Goal: Task Accomplishment & Management: Complete application form

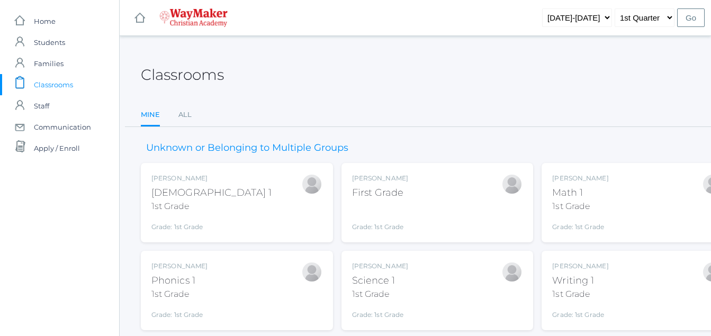
click at [416, 185] on div "Bonnie Posey First Grade Grade: 1st Grade 01ELEM" at bounding box center [437, 203] width 171 height 58
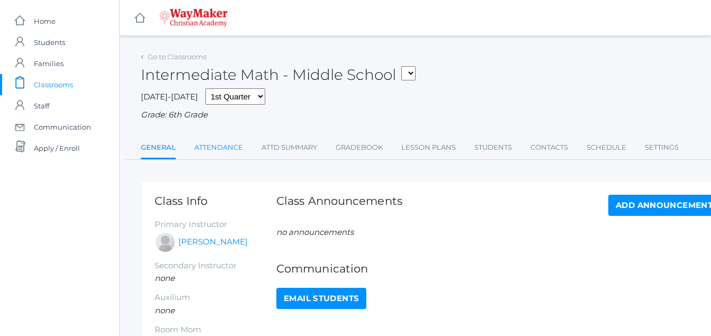
click at [224, 148] on link "Attendance" at bounding box center [218, 147] width 49 height 21
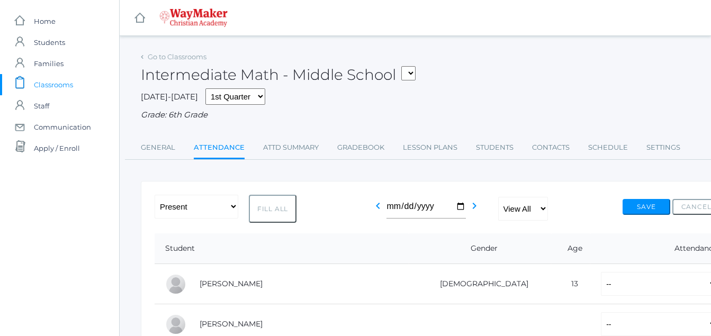
click at [274, 211] on button "Fill All" at bounding box center [273, 209] width 48 height 28
select select "P"
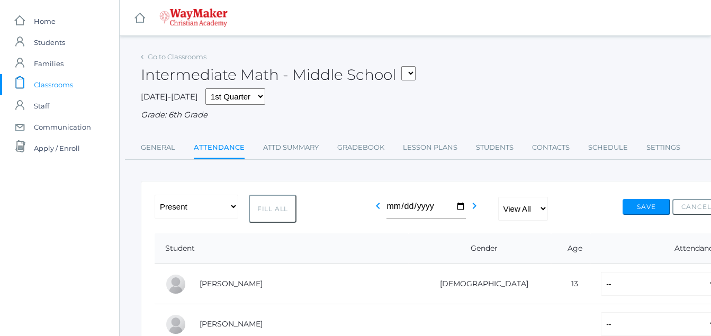
select select "P"
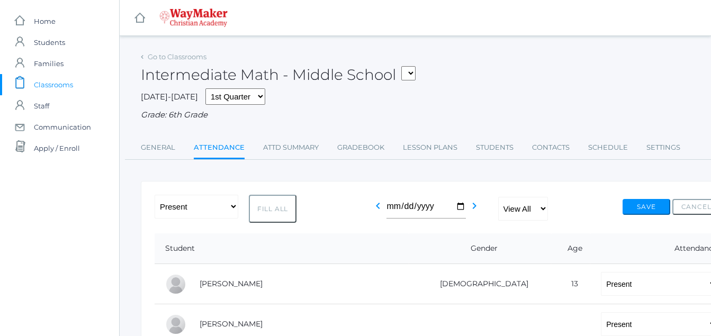
select select "P"
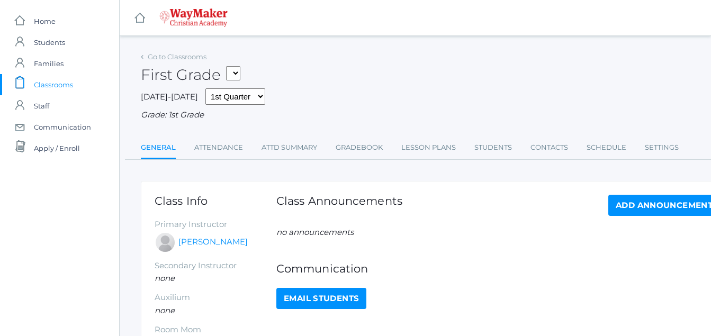
click at [210, 136] on div "Go to Classrooms First Grade 01ELEM - Writing 1 1st Grade 01ELEM - Science 1 1s…" at bounding box center [437, 104] width 593 height 111
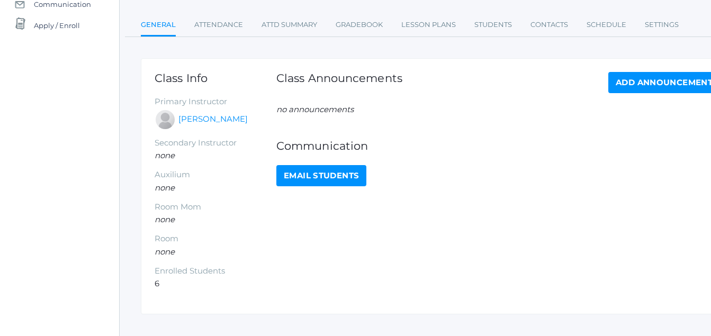
scroll to position [122, 0]
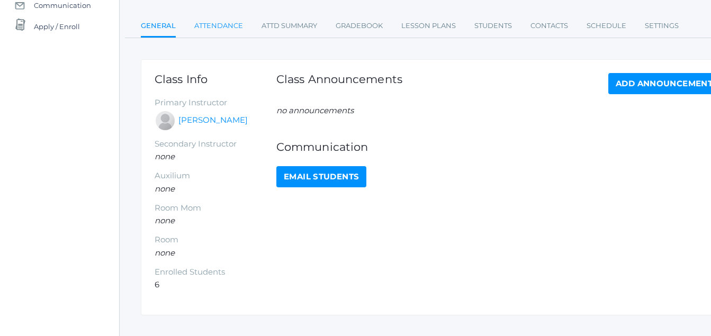
click at [220, 26] on link "Attendance" at bounding box center [218, 25] width 49 height 21
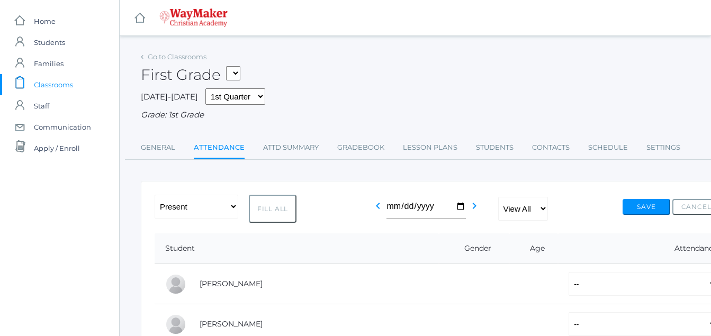
click at [220, 26] on img at bounding box center [193, 17] width 68 height 19
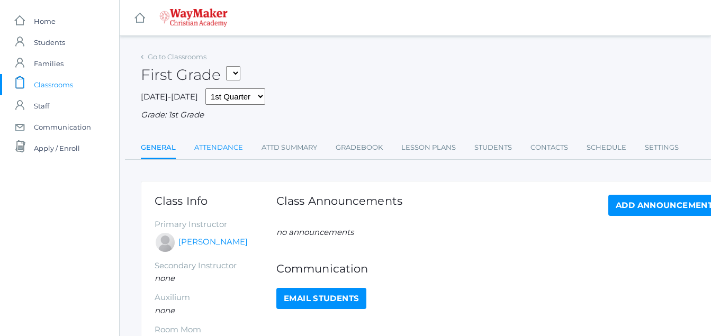
click at [232, 144] on link "Attendance" at bounding box center [218, 147] width 49 height 21
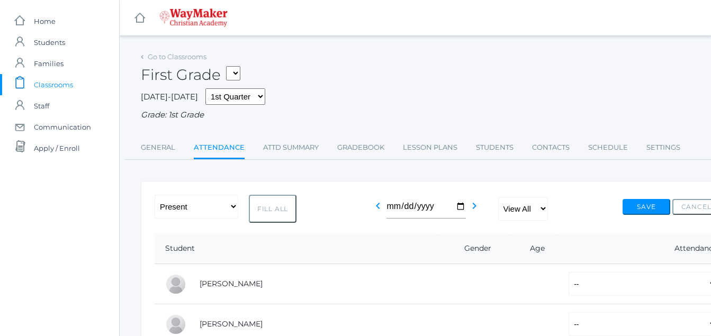
click at [235, 141] on link "Attendance" at bounding box center [219, 148] width 51 height 23
click at [288, 209] on button "Fill All" at bounding box center [273, 209] width 48 height 28
select select "P"
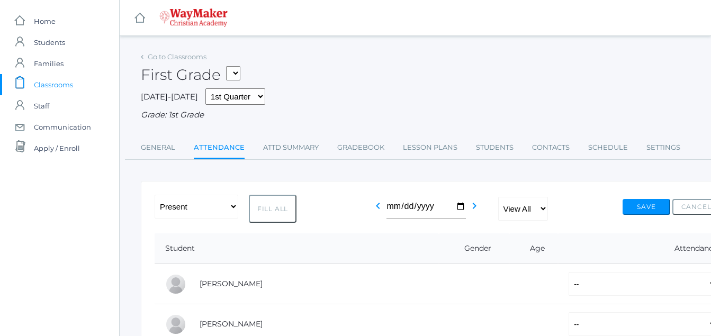
select select "P"
drag, startPoint x: 648, startPoint y: 206, endPoint x: 613, endPoint y: 239, distance: 48.7
click at [613, 239] on th "Attendance" at bounding box center [639, 249] width 162 height 31
